Goal: Communication & Community: Answer question/provide support

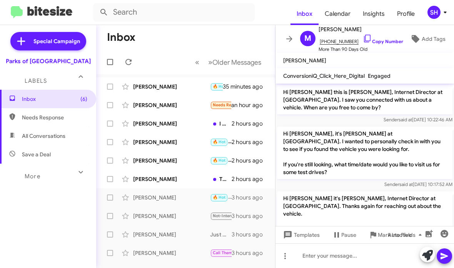
scroll to position [295, 0]
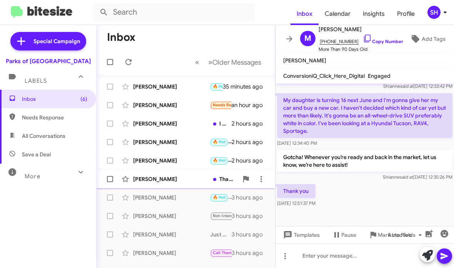
click at [181, 175] on div "[PERSON_NAME]" at bounding box center [171, 179] width 77 height 8
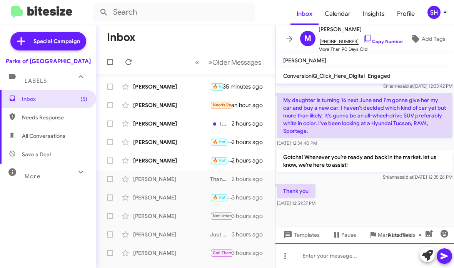
click at [325, 261] on div at bounding box center [365, 255] width 179 height 25
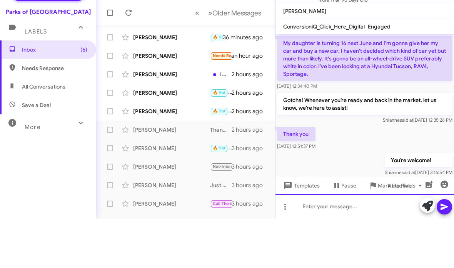
scroll to position [0, 0]
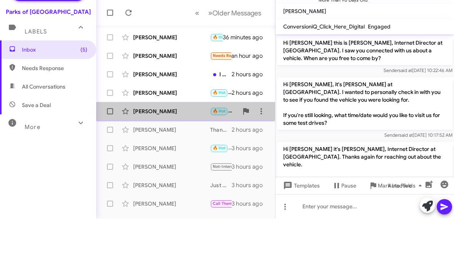
click at [180, 157] on div "[PERSON_NAME]" at bounding box center [171, 161] width 77 height 8
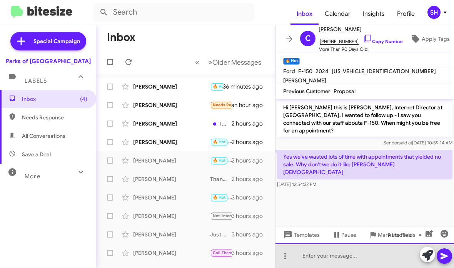
click at [333, 254] on div at bounding box center [365, 255] width 179 height 25
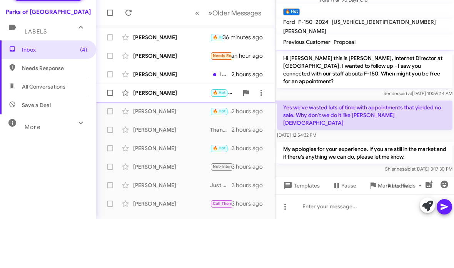
click at [193, 138] on div "[PERSON_NAME]" at bounding box center [171, 142] width 77 height 8
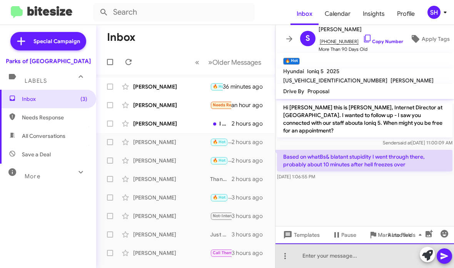
click at [338, 252] on div at bounding box center [365, 255] width 179 height 25
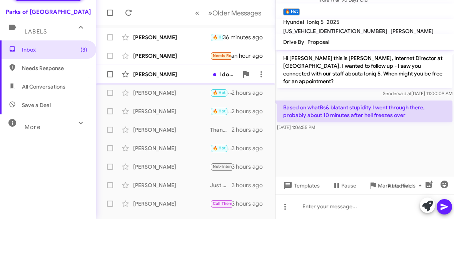
click at [171, 120] on div "[PERSON_NAME]" at bounding box center [171, 124] width 77 height 8
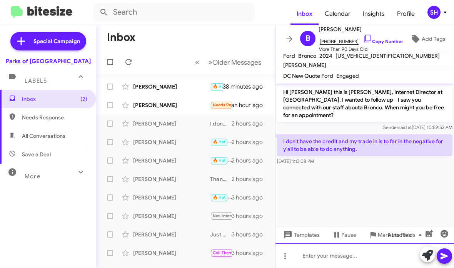
click at [353, 253] on div at bounding box center [365, 255] width 179 height 25
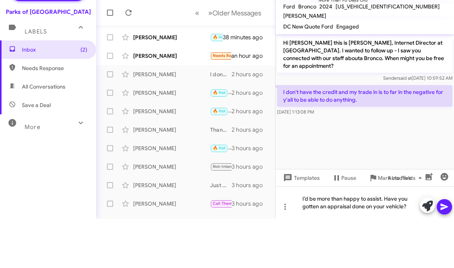
click at [444, 251] on icon at bounding box center [444, 255] width 9 height 9
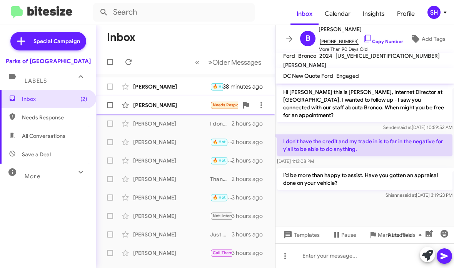
click at [177, 103] on div "[PERSON_NAME]" at bounding box center [171, 105] width 77 height 8
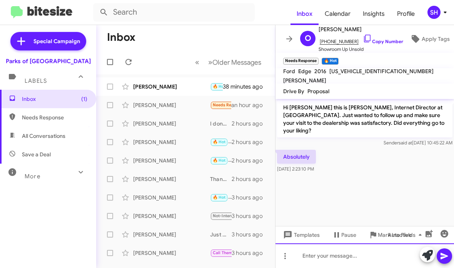
click at [311, 256] on div at bounding box center [365, 255] width 179 height 25
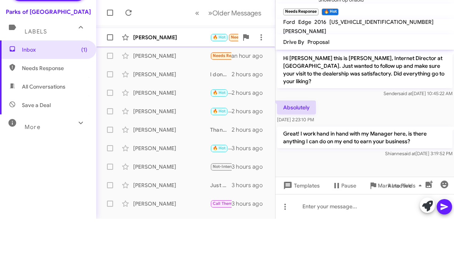
click at [191, 83] on div "[PERSON_NAME]" at bounding box center [171, 87] width 77 height 8
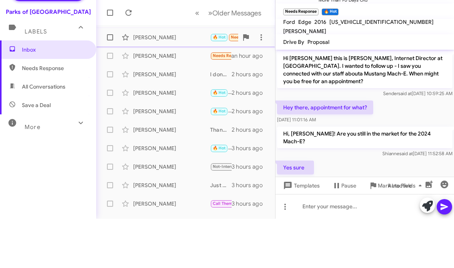
scroll to position [8, 0]
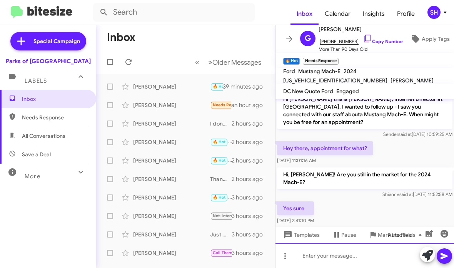
click at [324, 252] on div at bounding box center [365, 255] width 179 height 25
